Goal: Task Accomplishment & Management: Contribute content

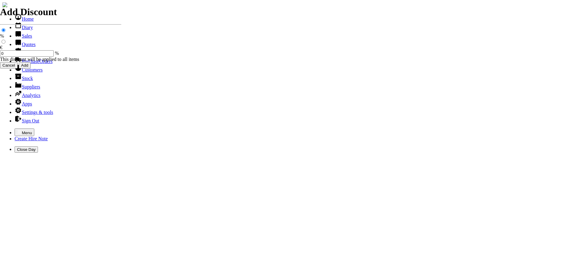
select select "HO"
click at [17, 129] on icon "button" at bounding box center [19, 131] width 5 height 5
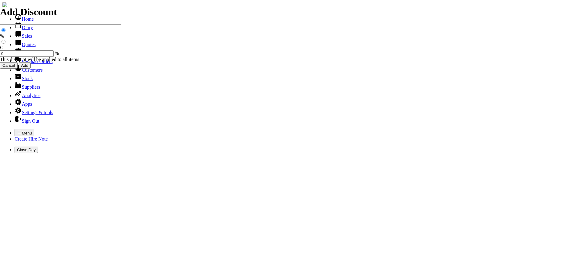
click at [21, 81] on link "Stock" at bounding box center [24, 78] width 18 height 5
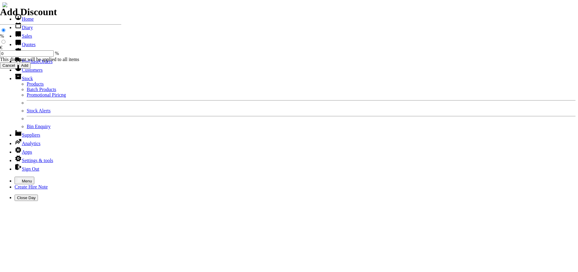
click at [27, 87] on li "Products" at bounding box center [301, 83] width 548 height 5
click at [27, 86] on link "Products" at bounding box center [35, 83] width 17 height 5
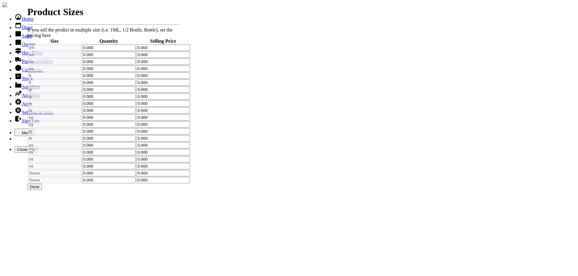
type input "VAC 25004"
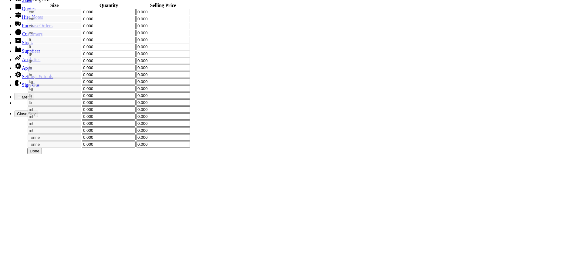
scroll to position [91, 0]
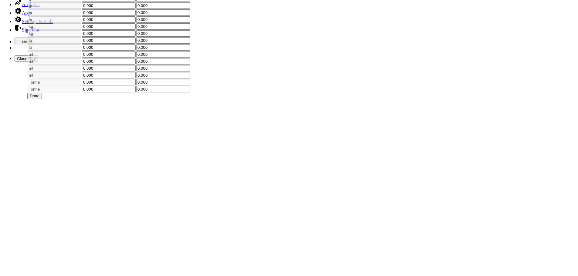
select select "5"
checkbox input "false"
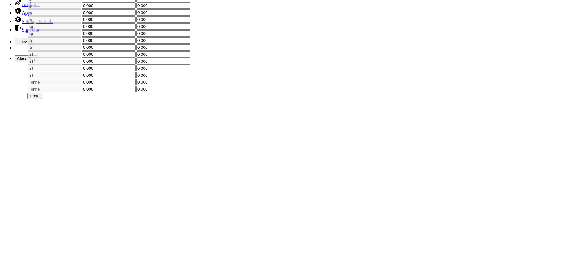
type input "4"
type input "35.00"
type input "NaN"
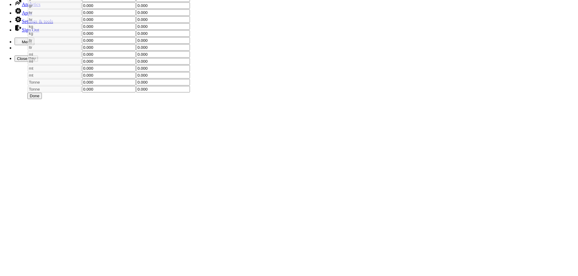
type input "35.00"
type input "100.00"
type input "Infinity"
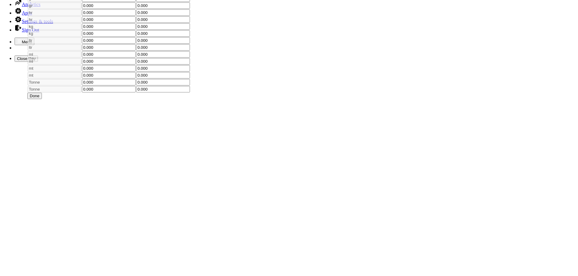
type input "0"
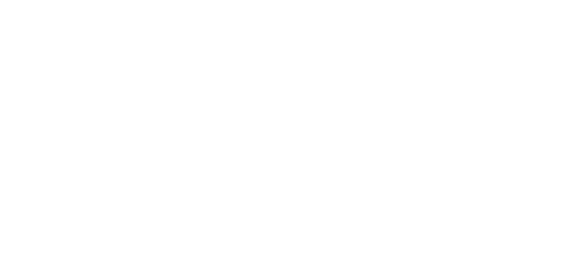
scroll to position [515, 0]
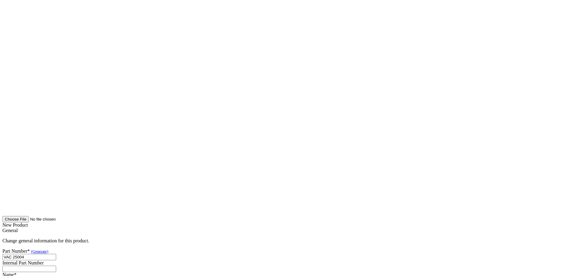
type input "105.00"
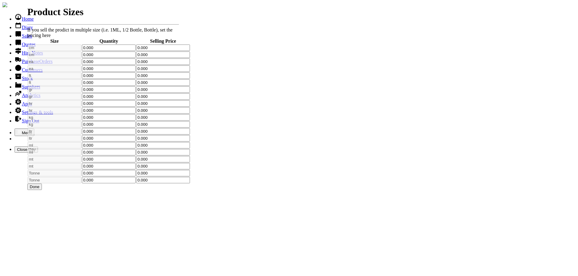
type input "110V WET & DRY VAC ( 90 LITRES )"
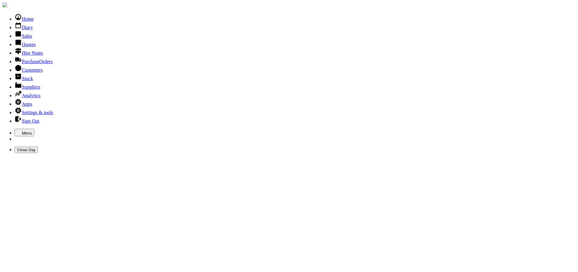
type input "V"
type input "INDUSTRIAL"
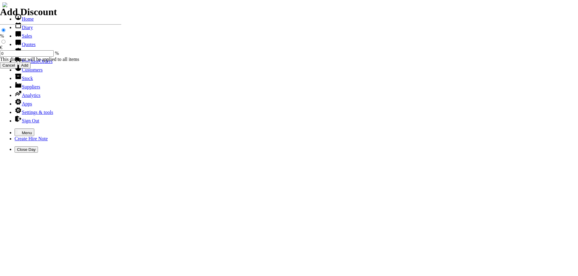
select select "HO"
click at [17, 129] on icon "button" at bounding box center [19, 131] width 5 height 5
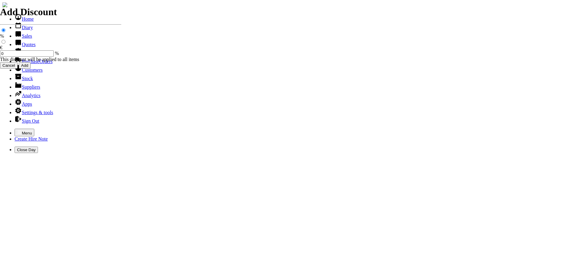
click at [18, 81] on link "Stock" at bounding box center [24, 78] width 18 height 5
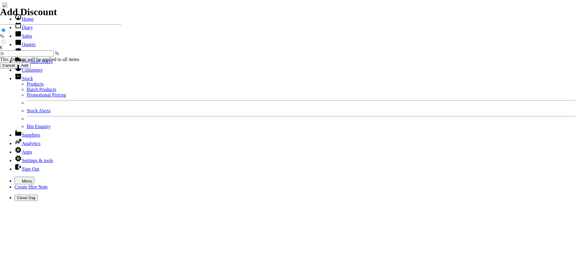
click at [27, 86] on link "Products" at bounding box center [35, 83] width 17 height 5
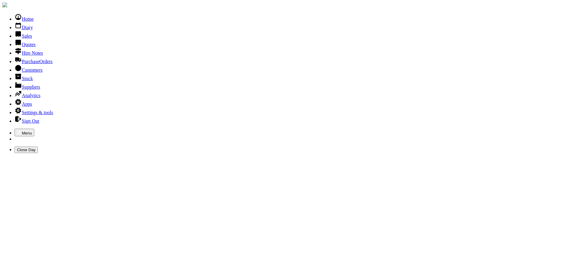
type input "V"
click at [16, 55] on link "Hire Notes" at bounding box center [29, 52] width 28 height 5
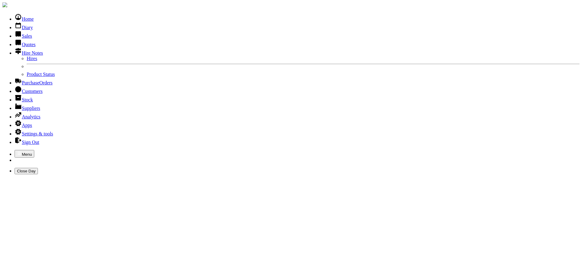
click at [27, 61] on link "Hires" at bounding box center [32, 58] width 11 height 5
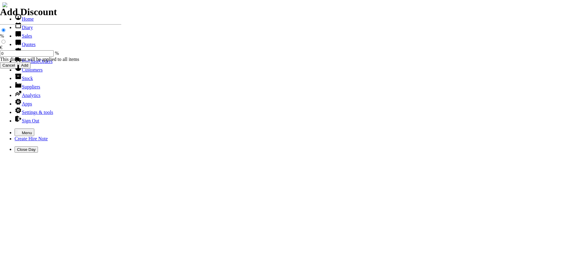
select select "HO"
